Goal: Task Accomplishment & Management: Use online tool/utility

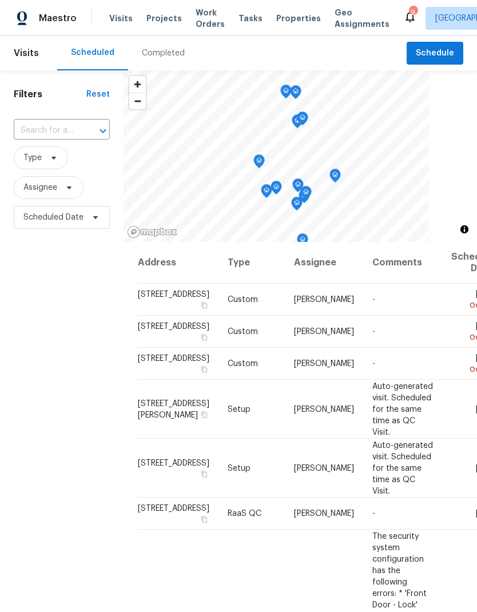
click at [55, 137] on input "text" at bounding box center [46, 131] width 64 height 18
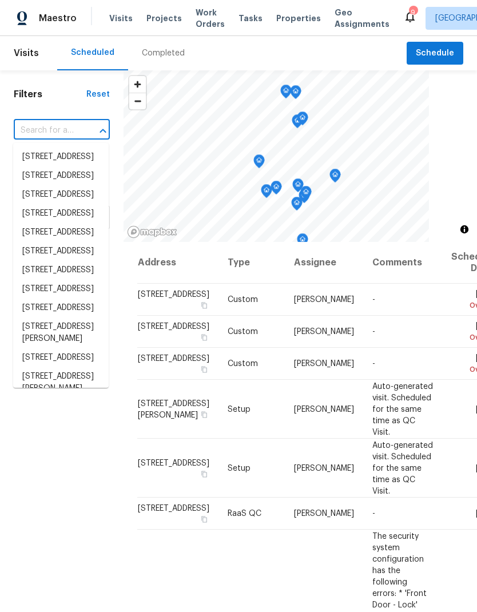
click at [39, 129] on input "text" at bounding box center [46, 131] width 64 height 18
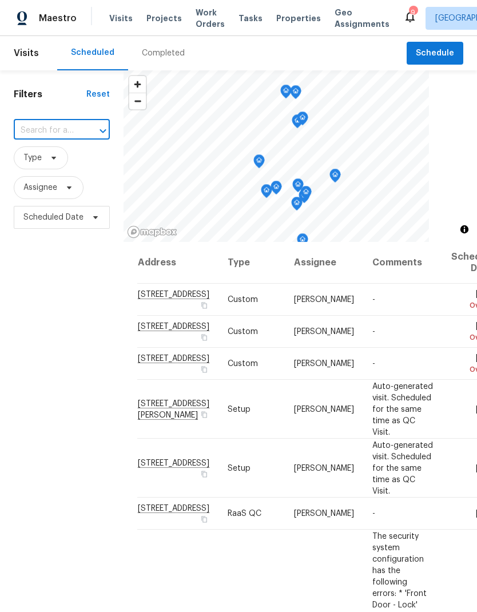
paste input "[STREET_ADDRESS][PERSON_NAME]"
type input "[STREET_ADDRESS][PERSON_NAME]"
click at [43, 161] on li "[STREET_ADDRESS][PERSON_NAME]" at bounding box center [61, 163] width 96 height 31
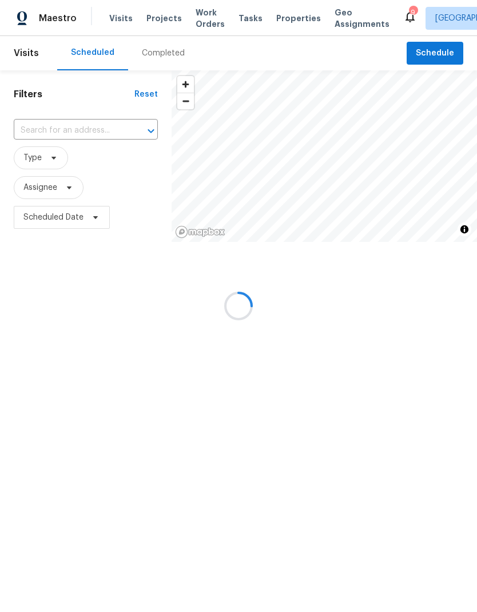
type input "[STREET_ADDRESS][PERSON_NAME]"
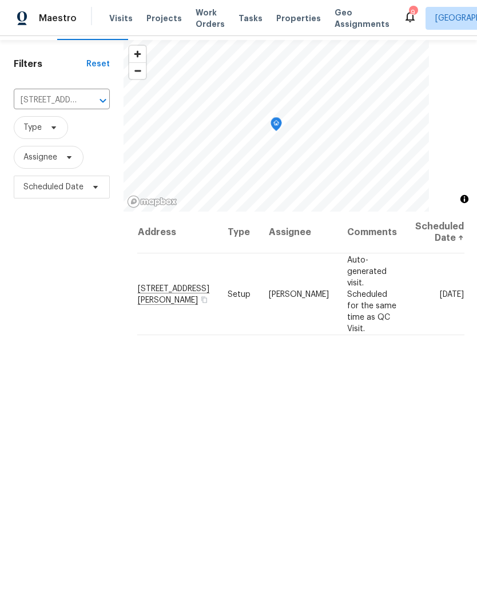
scroll to position [31, 0]
click at [0, 0] on icon at bounding box center [0, 0] width 0 height 0
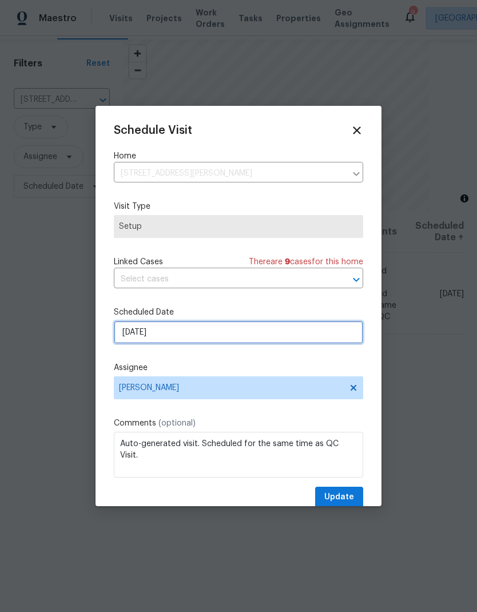
click at [293, 331] on input "[DATE]" at bounding box center [238, 332] width 249 height 23
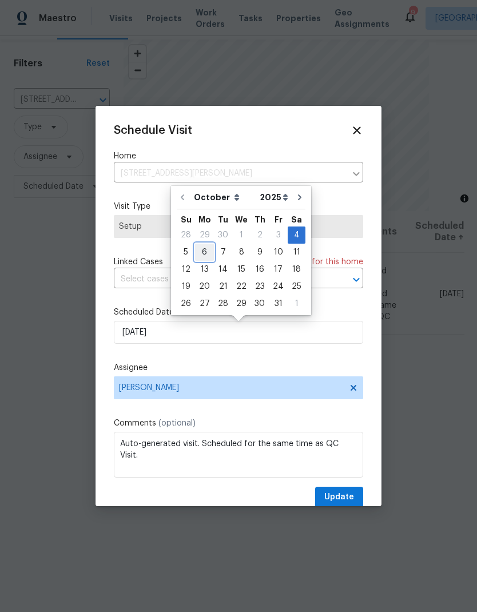
click at [206, 254] on div "6" at bounding box center [204, 252] width 19 height 16
type input "[DATE]"
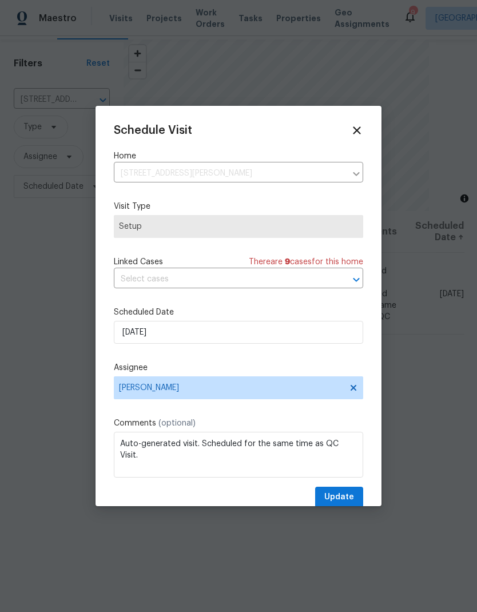
click at [337, 487] on div "Schedule Visit Home [STREET_ADDRESS][PERSON_NAME] ​ Visit Type Setup Linked Cas…" at bounding box center [238, 316] width 249 height 384
click at [341, 493] on span "Update" at bounding box center [339, 497] width 30 height 14
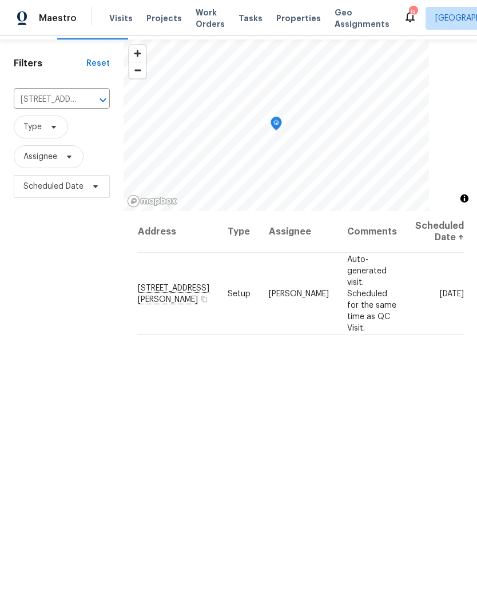
click at [85, 100] on icon "Clear" at bounding box center [87, 99] width 11 height 11
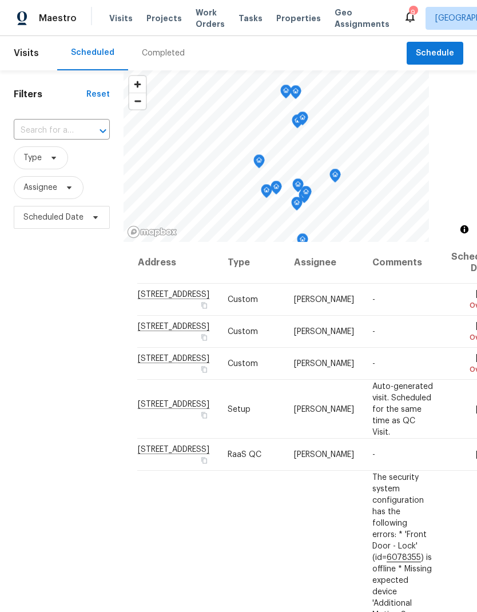
click at [66, 132] on input "text" at bounding box center [46, 131] width 64 height 18
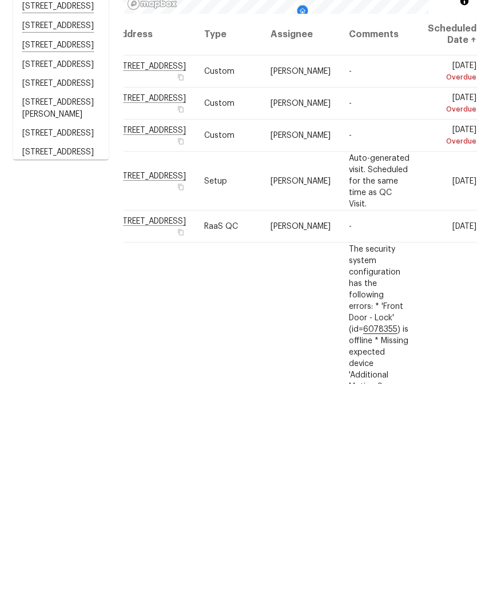
scroll to position [46, 0]
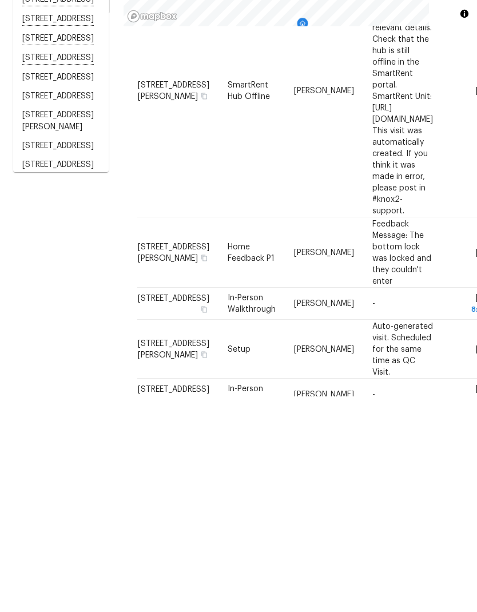
click at [58, 332] on div "Filters Reset ​ Type Assignee Scheduled Date" at bounding box center [62, 400] width 124 height 661
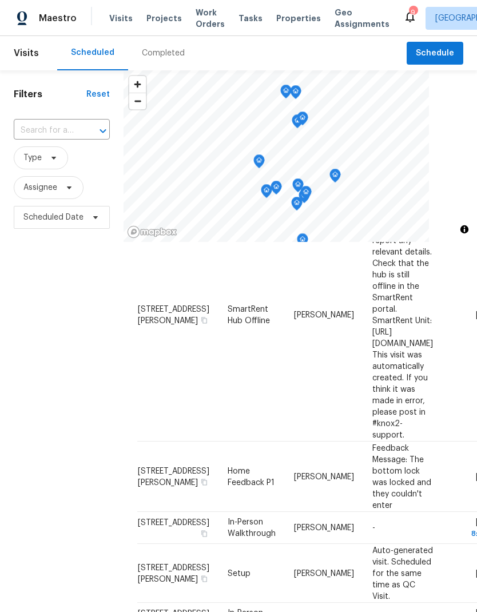
scroll to position [910, -1]
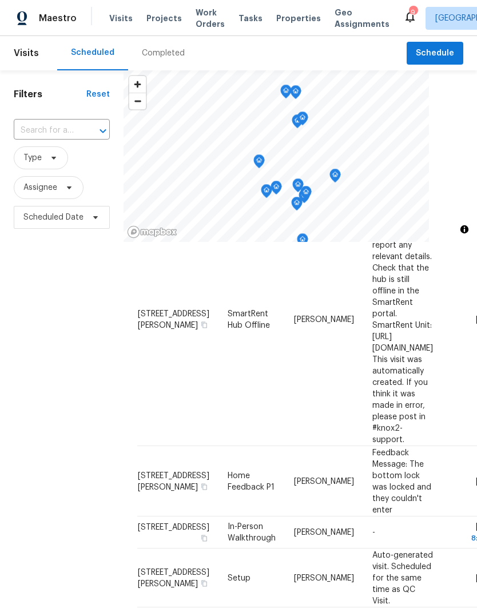
click at [58, 331] on div "Filters Reset ​ Type Assignee Scheduled Date" at bounding box center [62, 400] width 124 height 661
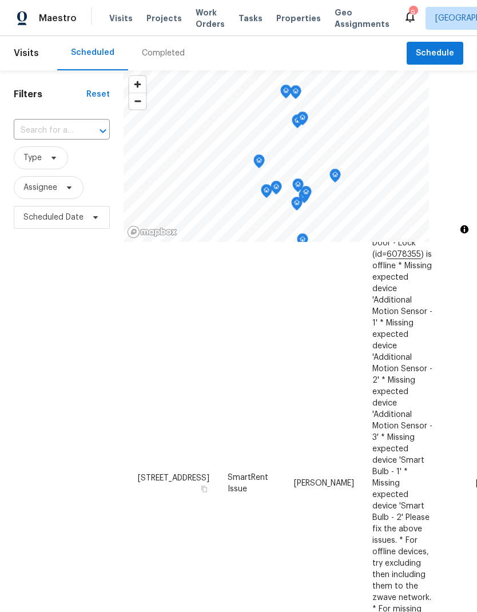
scroll to position [300, 0]
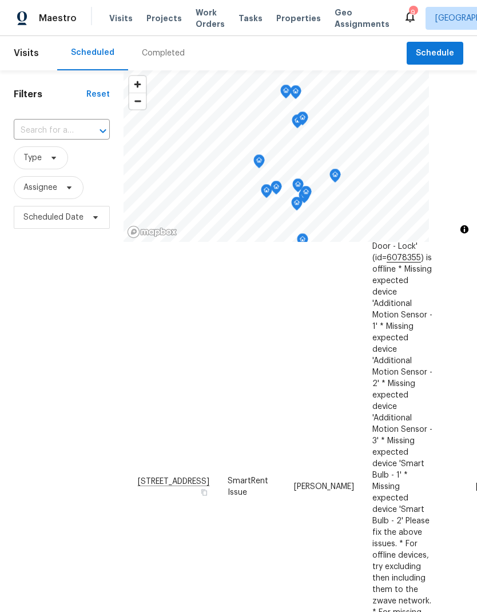
click at [54, 122] on input "text" at bounding box center [46, 131] width 64 height 18
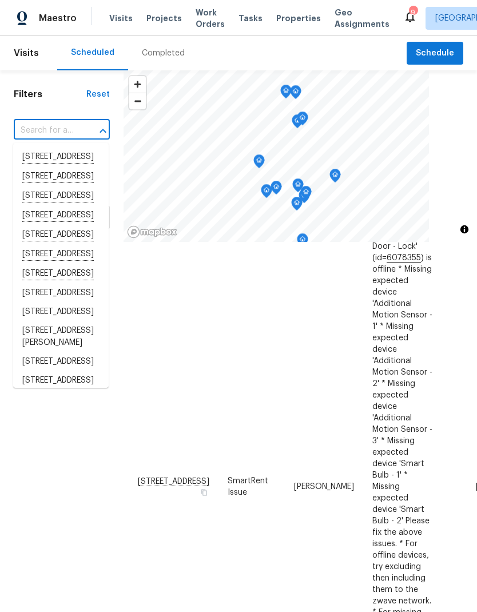
click at [51, 122] on input "text" at bounding box center [46, 131] width 64 height 18
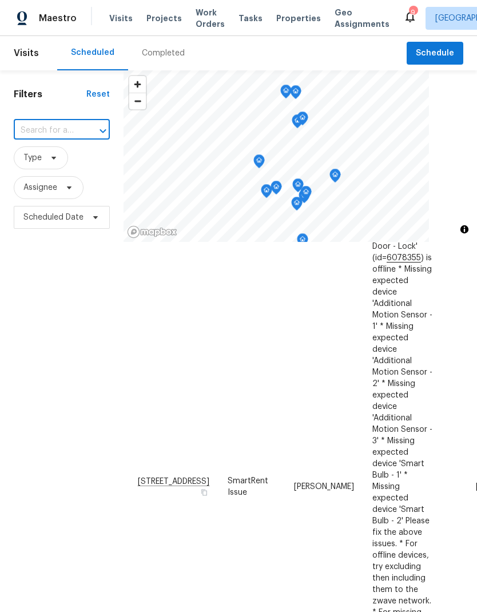
paste input "[STREET_ADDRESS]"
type input "[STREET_ADDRESS]"
click at [46, 148] on li "[STREET_ADDRESS]" at bounding box center [61, 157] width 96 height 19
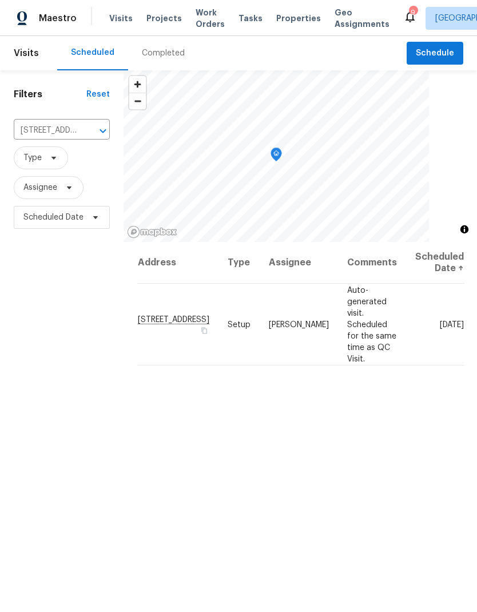
click at [0, 0] on icon at bounding box center [0, 0] width 0 height 0
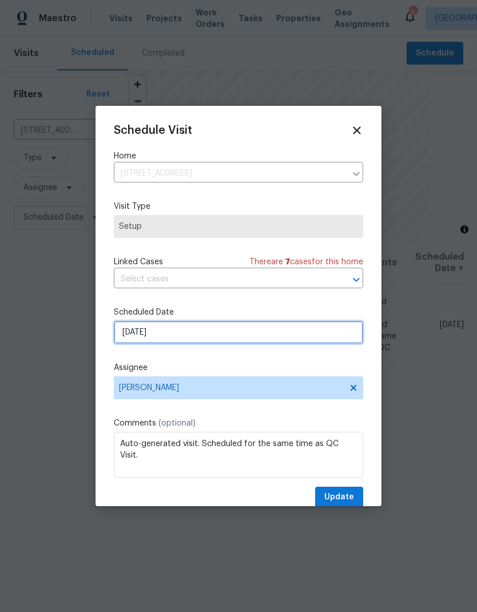
click at [162, 333] on input "[DATE]" at bounding box center [238, 332] width 249 height 23
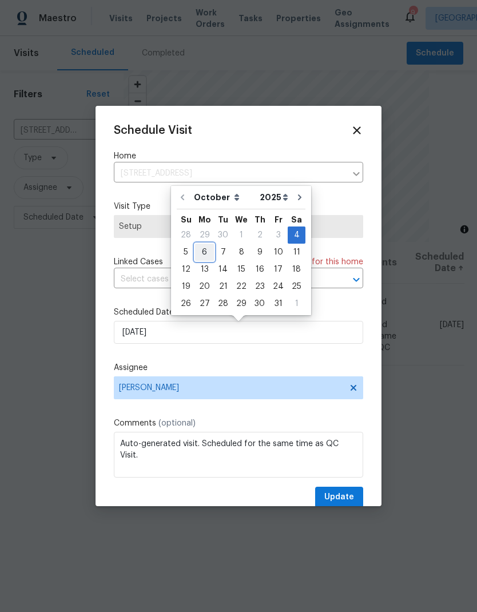
click at [204, 253] on div "6" at bounding box center [204, 252] width 19 height 16
type input "[DATE]"
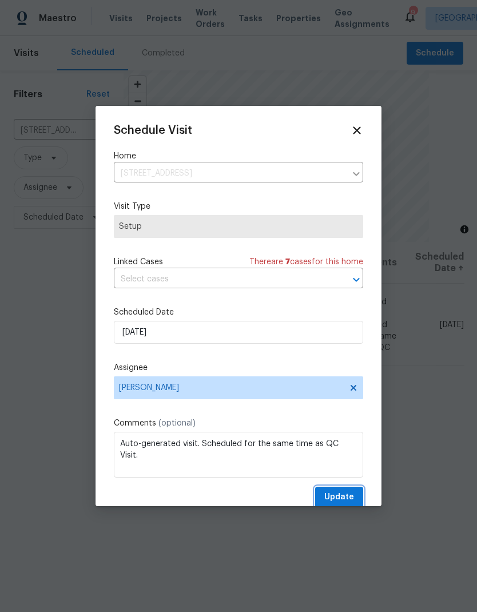
click at [343, 496] on span "Update" at bounding box center [339, 497] width 30 height 14
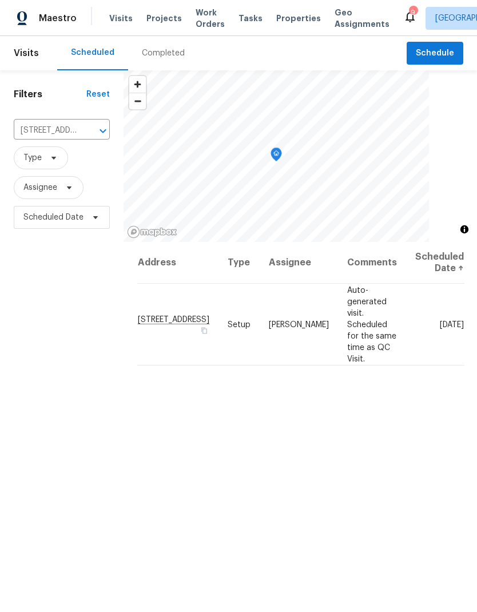
click at [82, 134] on icon "Clear" at bounding box center [87, 130] width 11 height 11
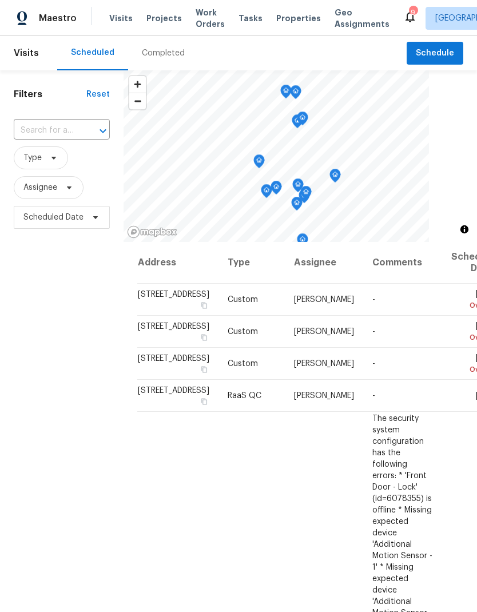
click at [61, 133] on input "text" at bounding box center [46, 131] width 64 height 18
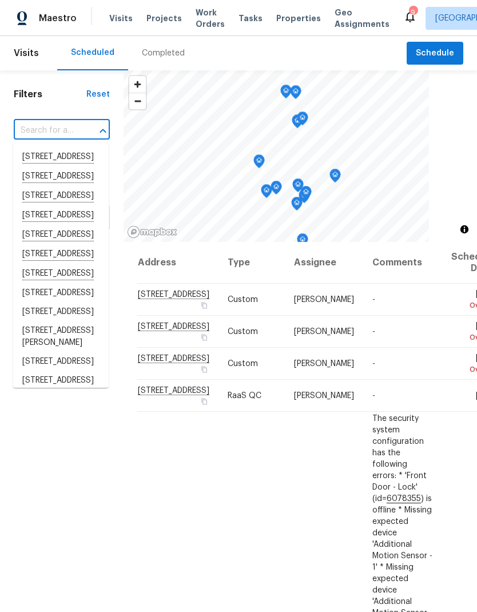
click at [43, 127] on input "text" at bounding box center [46, 131] width 64 height 18
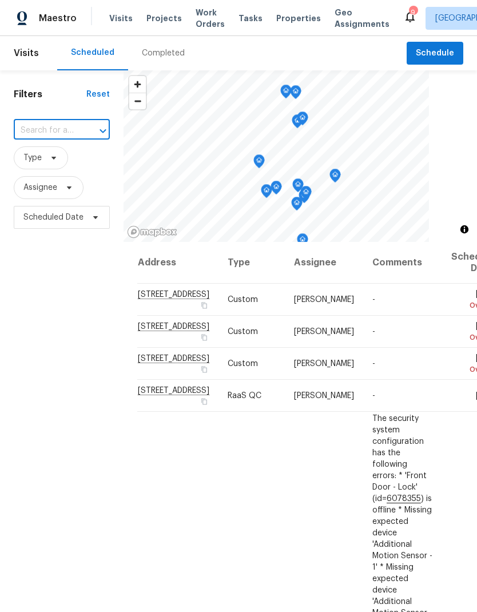
paste input "[STREET_ADDRESS]"
type input "[STREET_ADDRESS]"
click at [50, 167] on li "[STREET_ADDRESS]" at bounding box center [61, 157] width 96 height 19
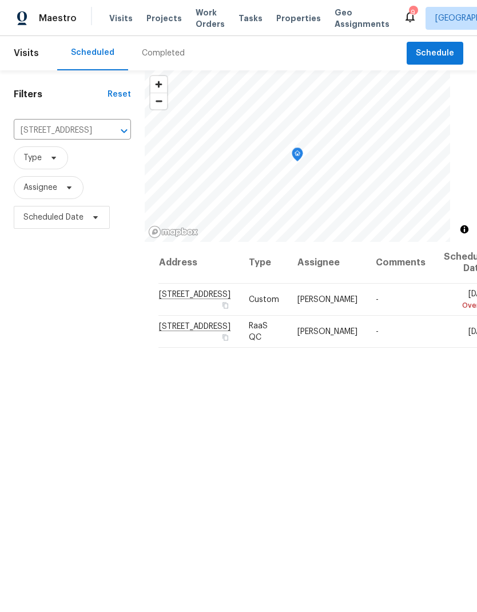
click at [0, 0] on icon at bounding box center [0, 0] width 0 height 0
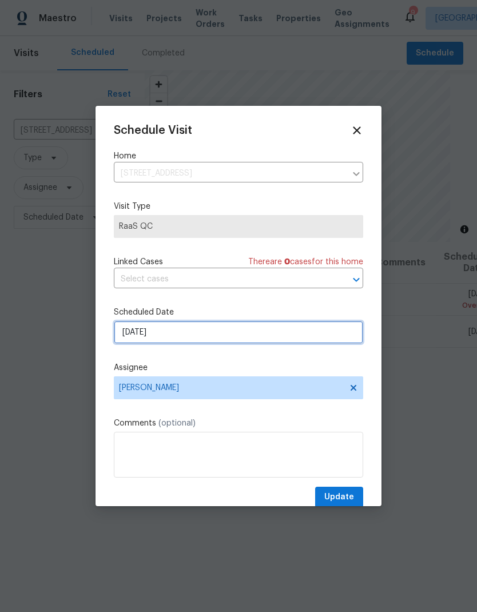
click at [135, 341] on input "[DATE]" at bounding box center [238, 332] width 249 height 23
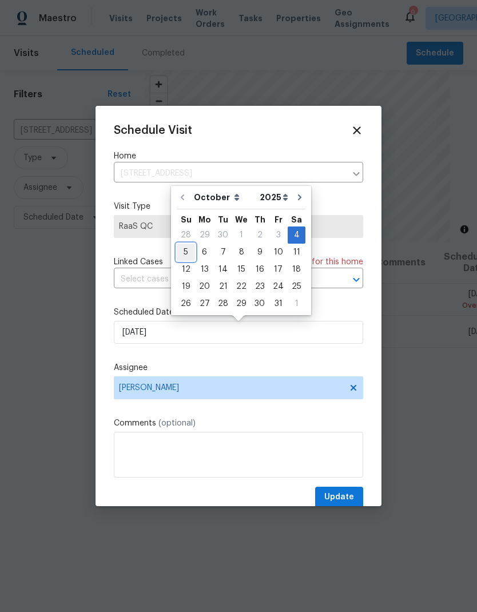
click at [184, 253] on div "5" at bounding box center [186, 252] width 18 height 16
type input "[DATE]"
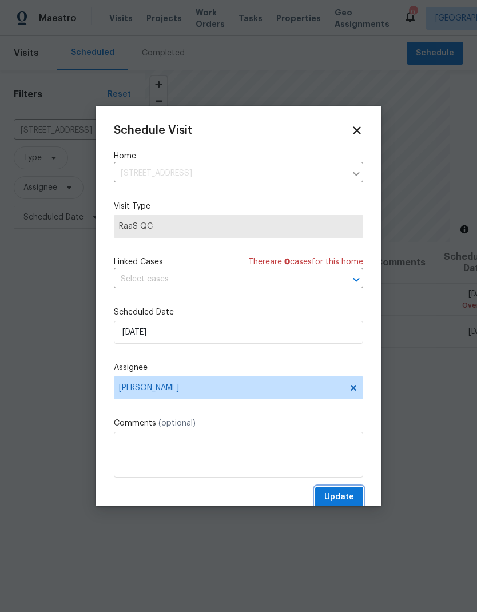
click at [334, 490] on button "Update" at bounding box center [339, 497] width 48 height 21
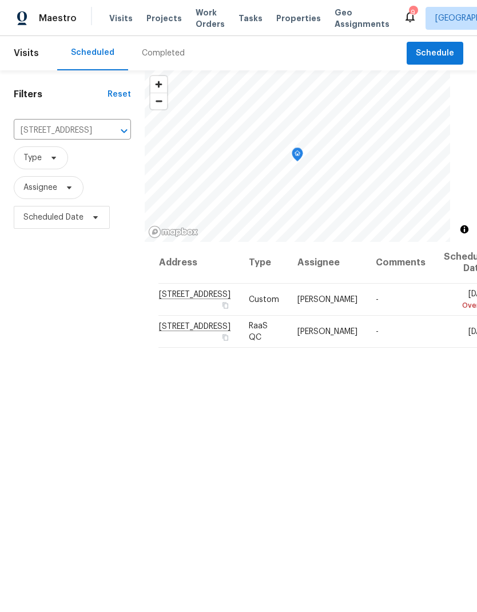
click at [276, 18] on span "Properties" at bounding box center [298, 18] width 45 height 11
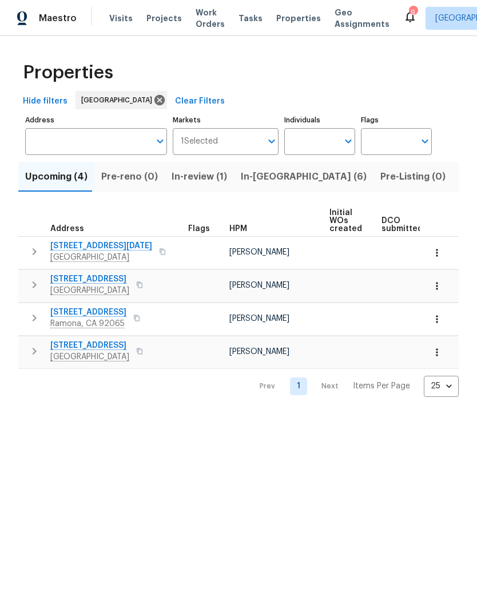
click at [260, 185] on span "In-[GEOGRAPHIC_DATA] (6)" at bounding box center [304, 177] width 126 height 16
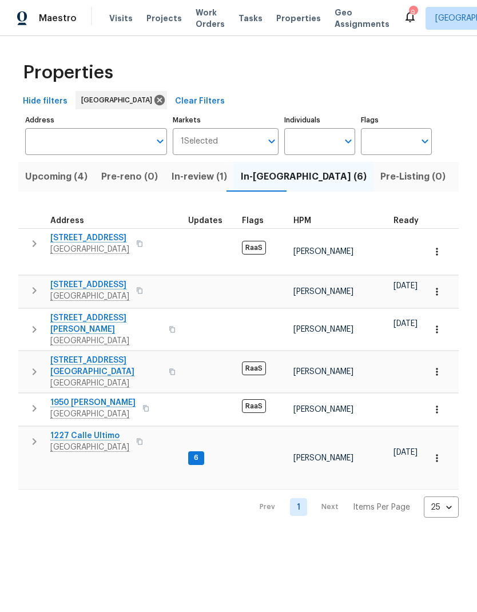
click at [82, 236] on span "[STREET_ADDRESS]" at bounding box center [89, 237] width 79 height 11
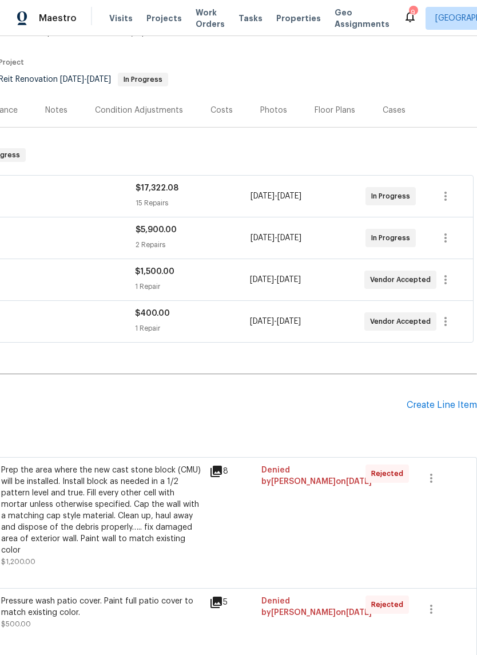
scroll to position [81, 169]
click at [447, 321] on icon "button" at bounding box center [446, 321] width 14 height 14
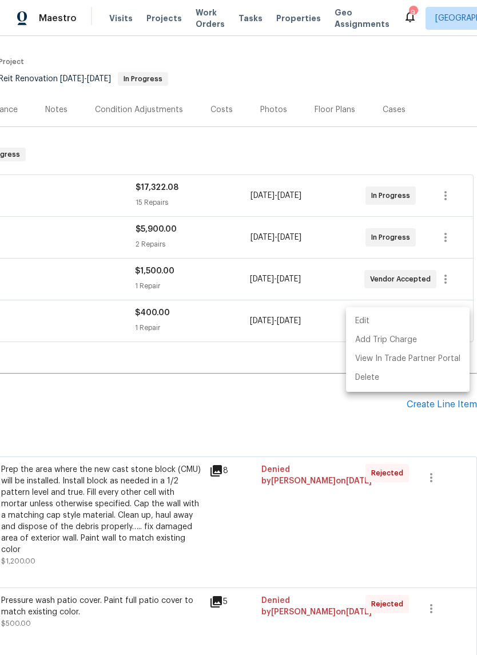
click at [412, 321] on li "Edit" at bounding box center [408, 321] width 124 height 19
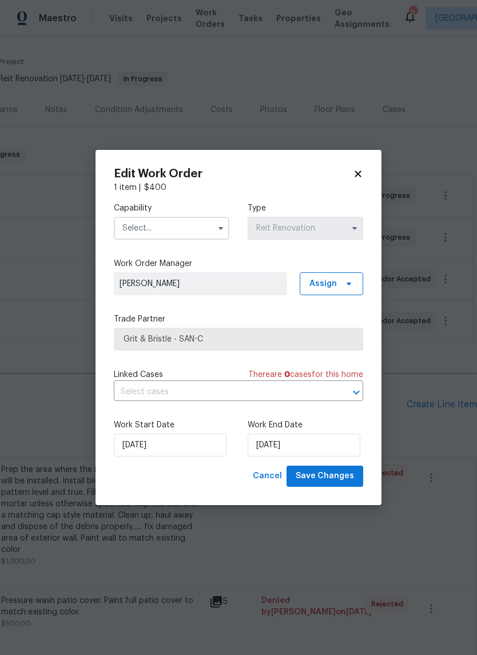
click at [144, 337] on span "Grit & Bristle - SAN-C" at bounding box center [239, 338] width 230 height 11
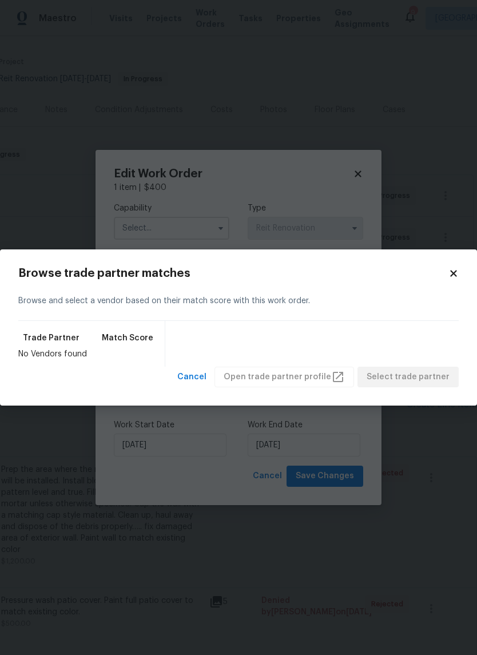
click at [143, 337] on span "Match Score" at bounding box center [127, 337] width 51 height 11
click at [454, 269] on icon at bounding box center [453, 273] width 10 height 10
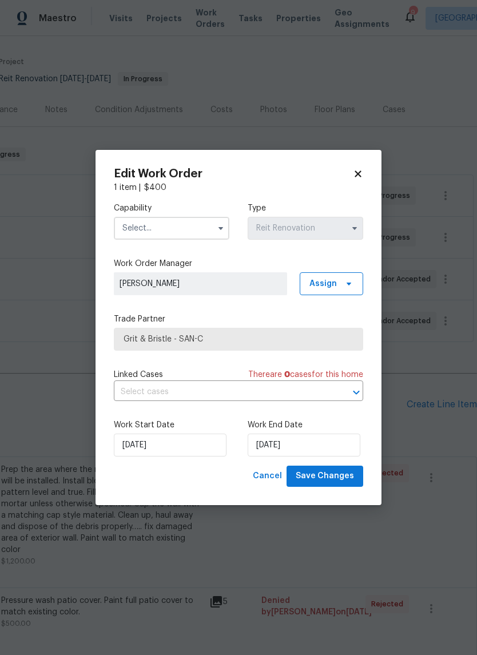
click at [141, 218] on input "text" at bounding box center [172, 228] width 116 height 23
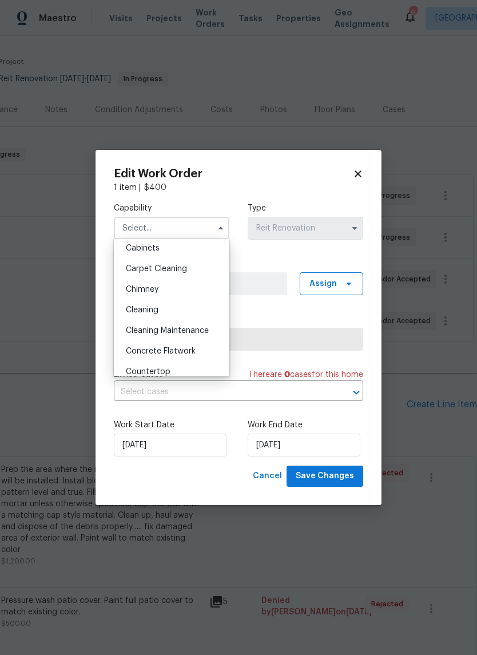
scroll to position [108, 0]
click at [134, 309] on span "Cleaning" at bounding box center [142, 309] width 33 height 8
type input "Cleaning"
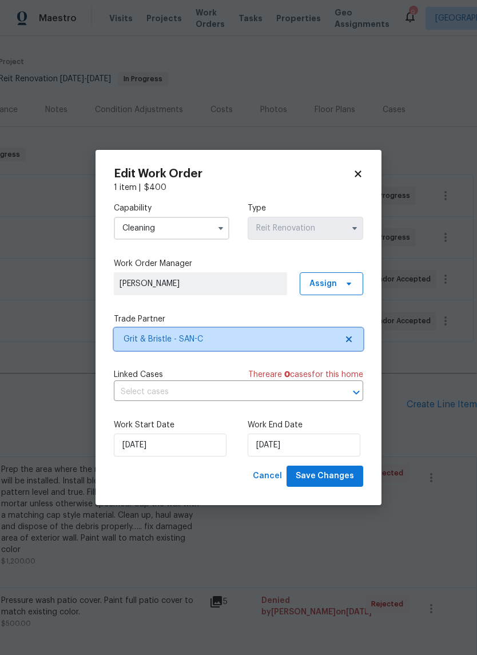
click at [152, 339] on span "Grit & Bristle - SAN-C" at bounding box center [230, 338] width 213 height 11
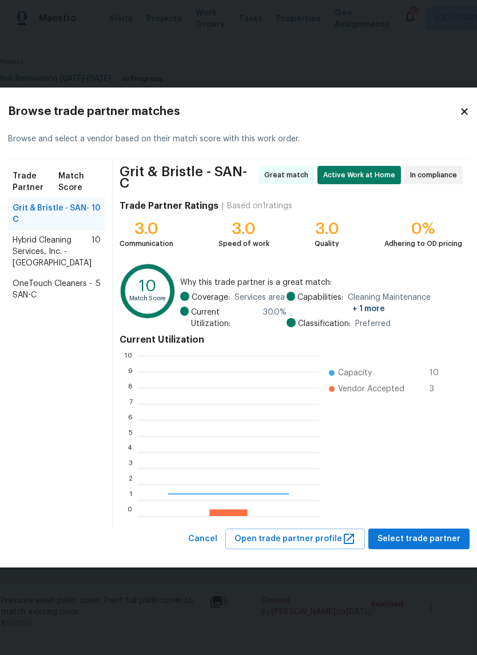
scroll to position [160, 181]
click at [41, 260] on span "Hybrid Cleaning Services, Inc. - SAN-C" at bounding box center [52, 251] width 79 height 34
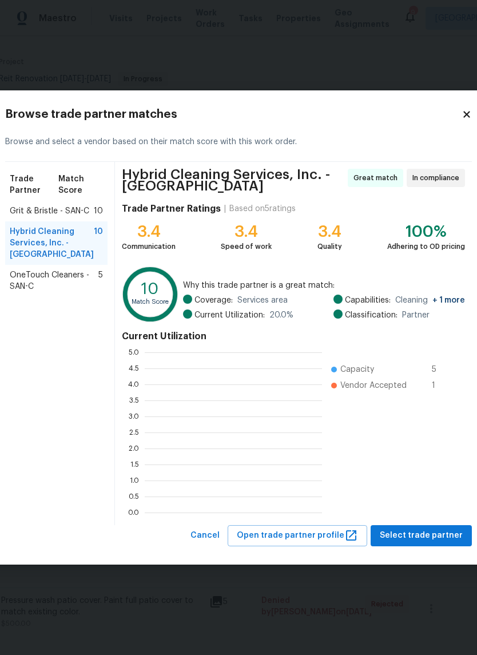
scroll to position [160, 177]
click at [388, 535] on span "Select trade partner" at bounding box center [421, 535] width 83 height 14
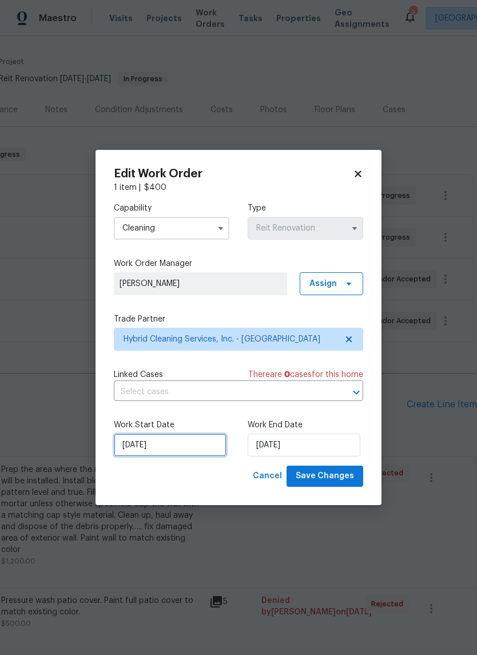
click at [160, 453] on input "10/3/2025" at bounding box center [170, 445] width 113 height 23
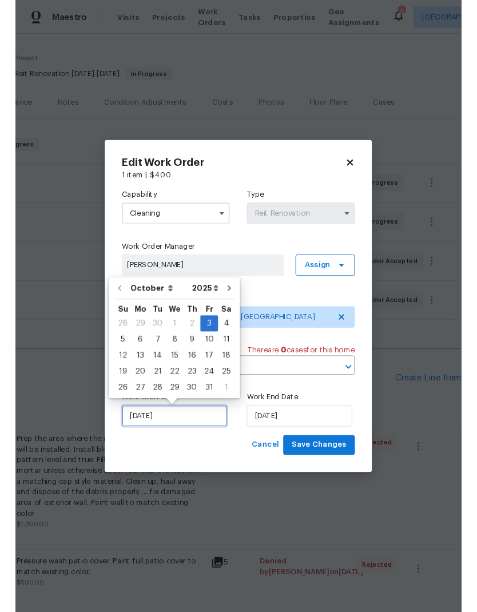
scroll to position [26, 0]
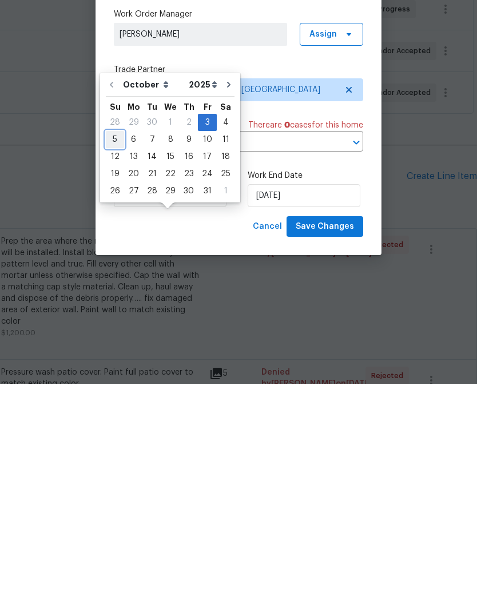
click at [111, 360] on div "5" at bounding box center [115, 368] width 18 height 16
type input "[DATE]"
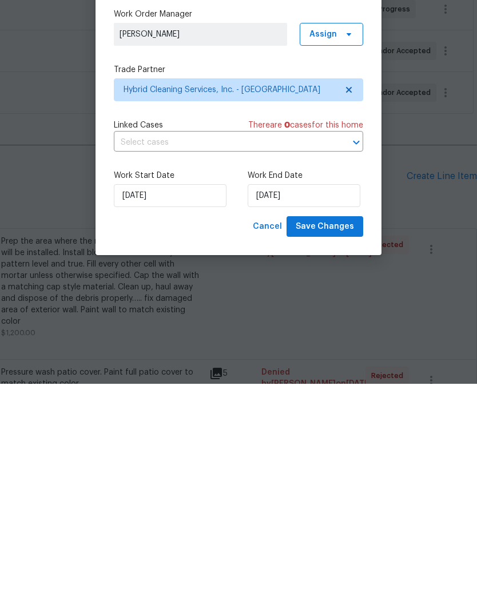
type input "[DATE]"
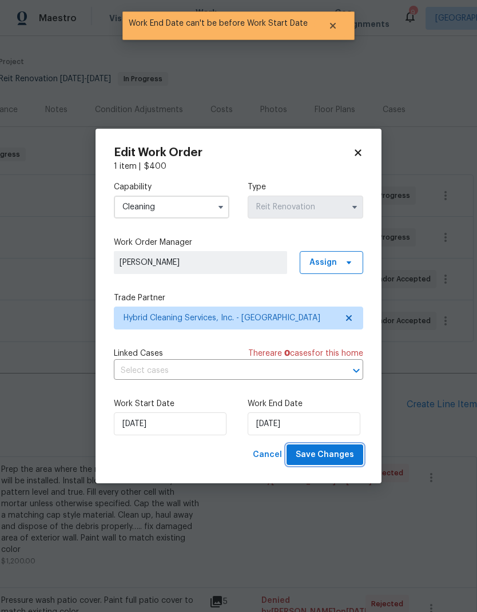
click at [314, 451] on span "Save Changes" at bounding box center [325, 455] width 58 height 14
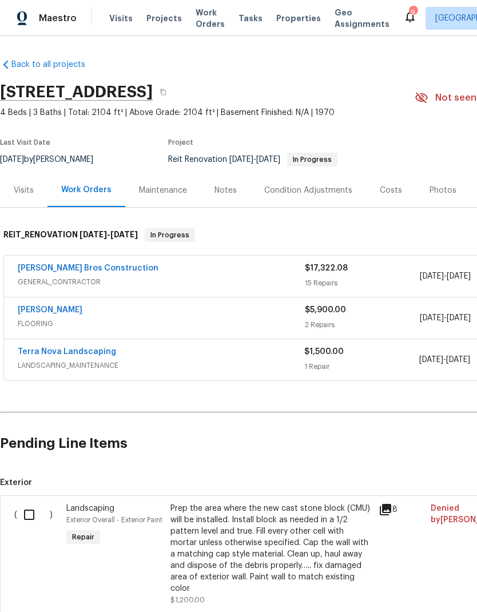
scroll to position [0, 0]
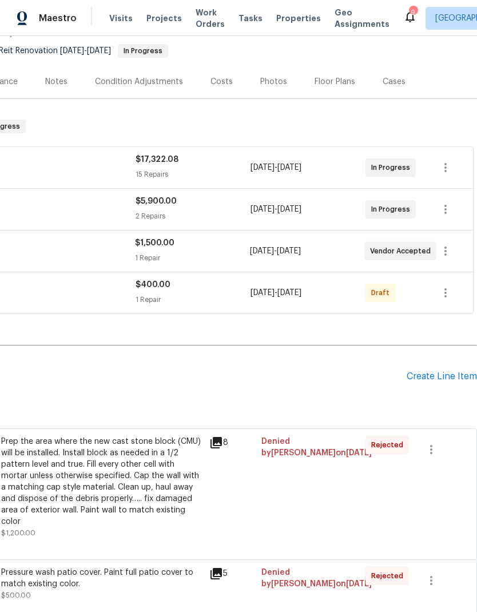
scroll to position [108, 169]
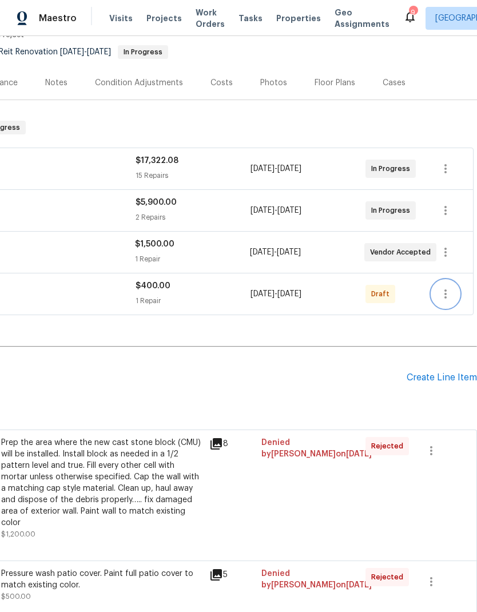
click at [443, 296] on icon "button" at bounding box center [446, 294] width 14 height 14
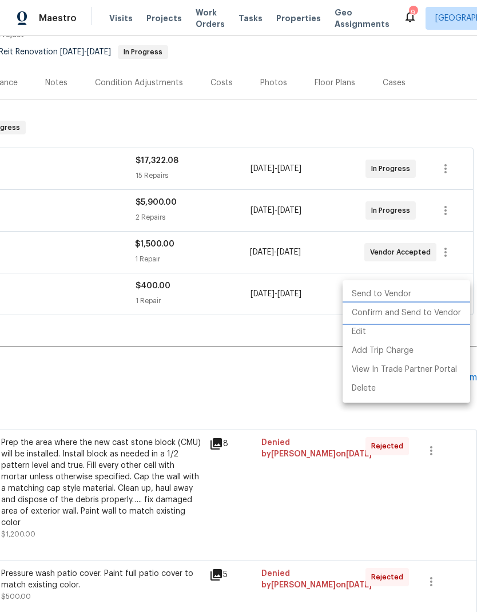
click at [431, 317] on li "Confirm and Send to Vendor" at bounding box center [407, 313] width 128 height 19
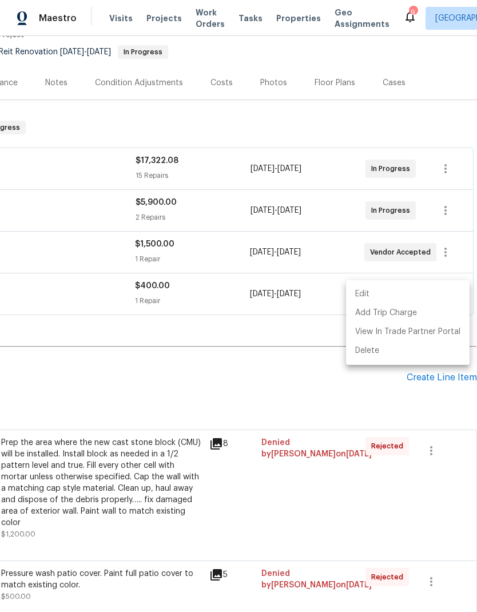
click at [185, 389] on div at bounding box center [238, 306] width 477 height 612
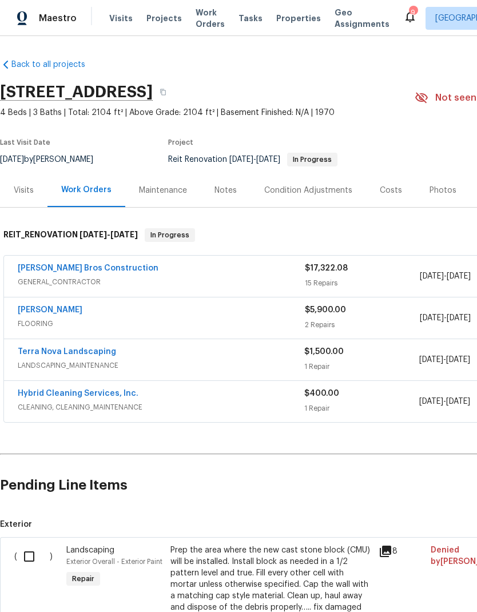
scroll to position [0, 0]
